Goal: Go to known website: Go to known website

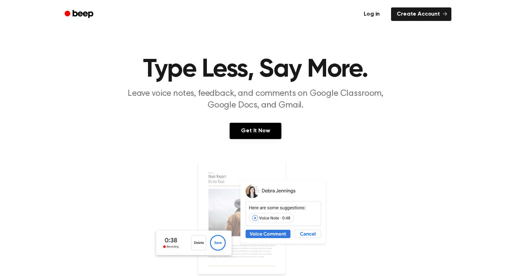
click at [374, 18] on link "Log in" at bounding box center [372, 14] width 30 height 16
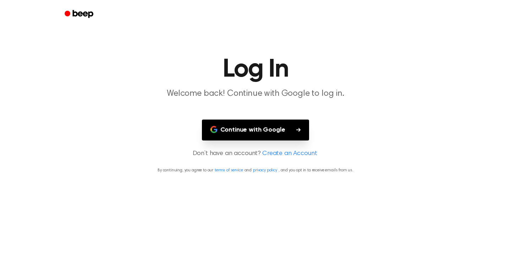
click at [266, 128] on button "Continue with Google" at bounding box center [255, 130] width 107 height 21
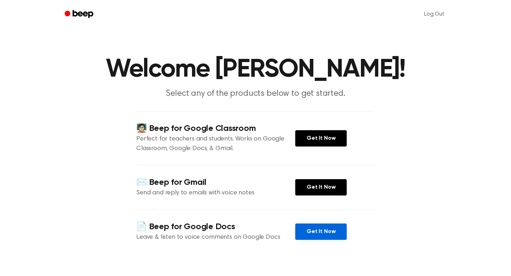
click at [325, 232] on link "Get It Now" at bounding box center [320, 231] width 51 height 16
